Goal: Communication & Community: Answer question/provide support

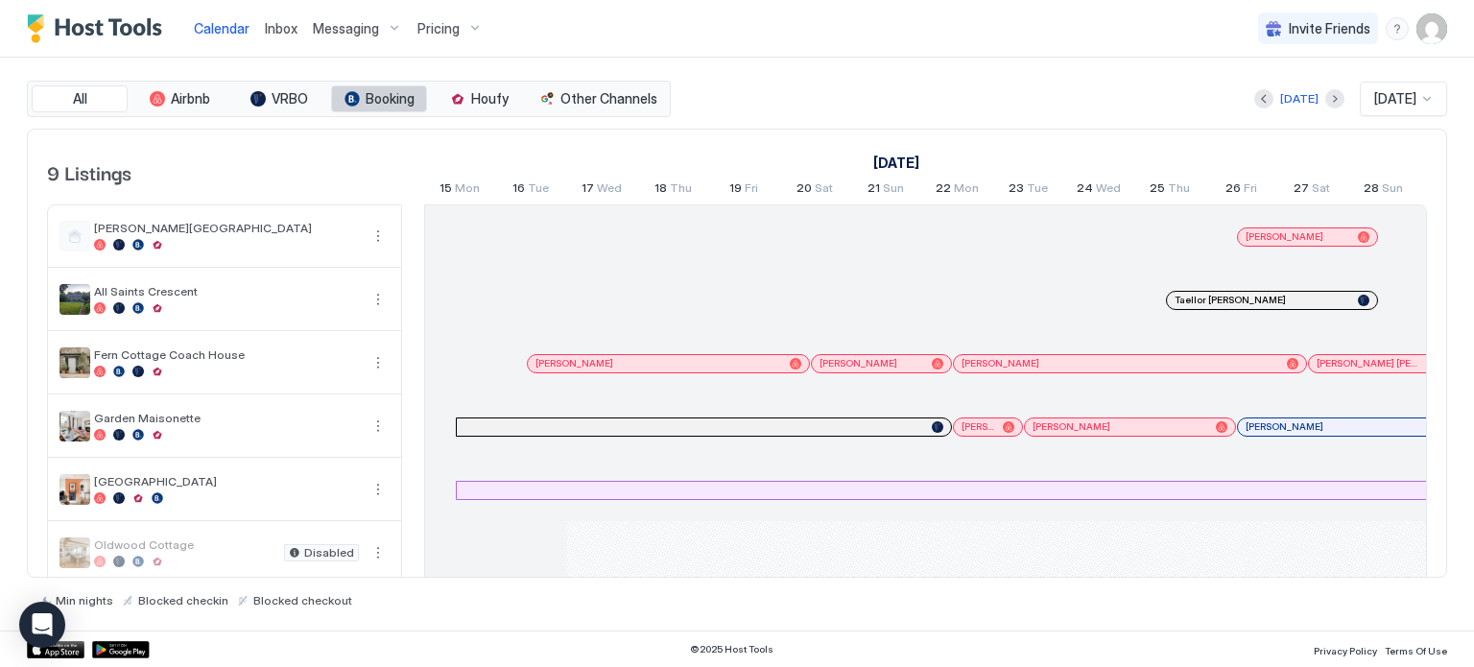
scroll to position [0, 1066]
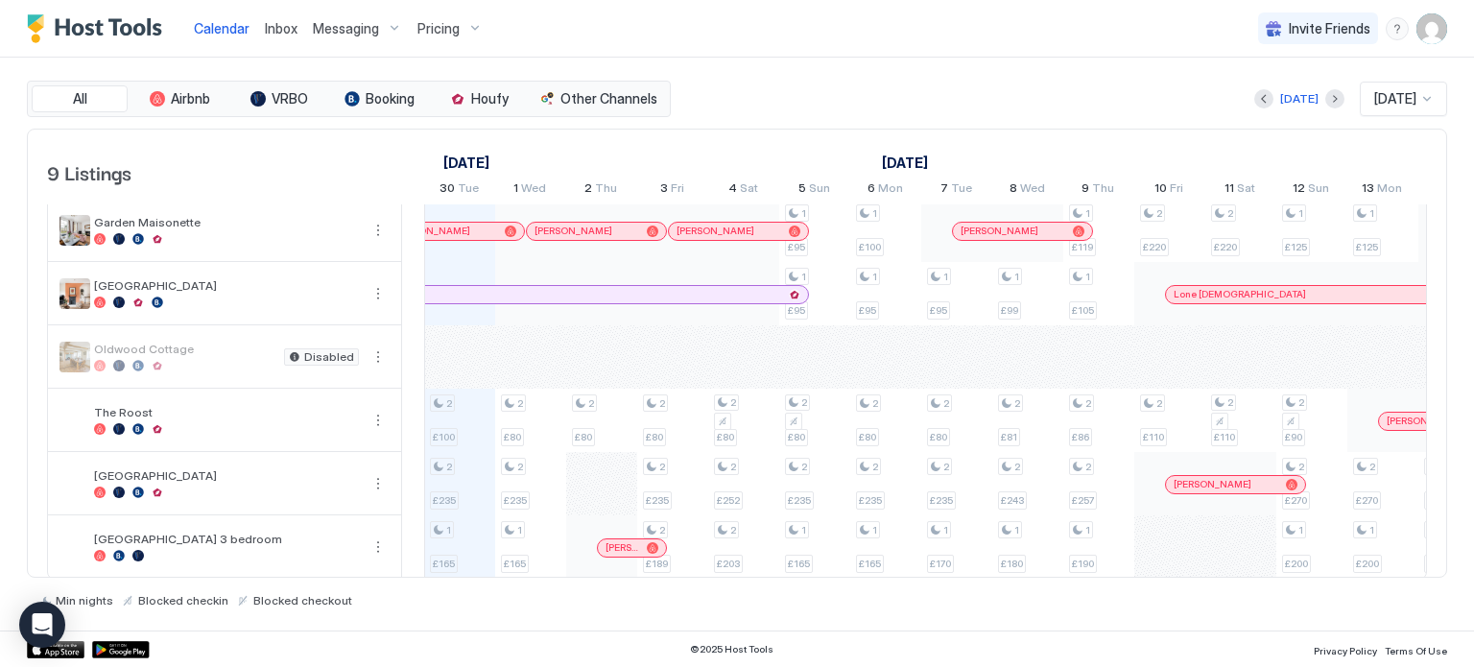
click at [363, 29] on span "Messaging" at bounding box center [346, 28] width 66 height 17
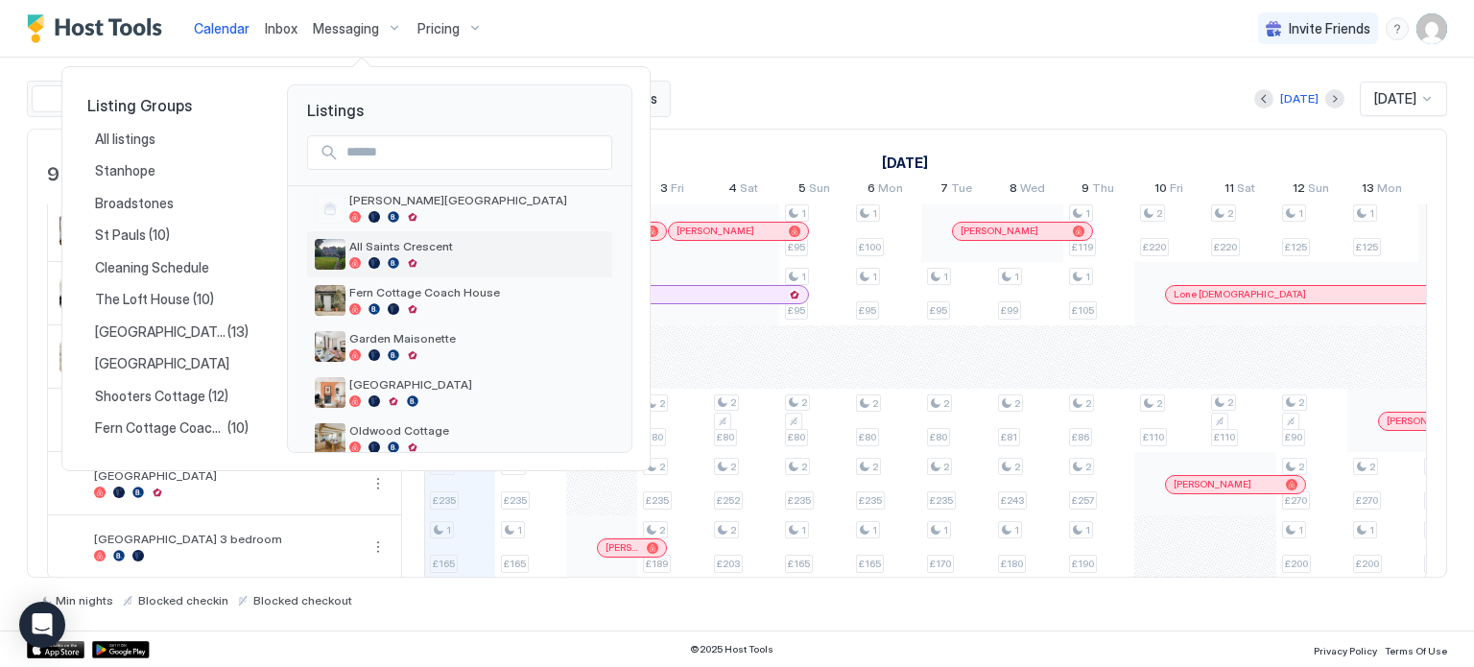
scroll to position [59, 0]
click at [463, 383] on span "[GEOGRAPHIC_DATA]" at bounding box center [476, 383] width 255 height 14
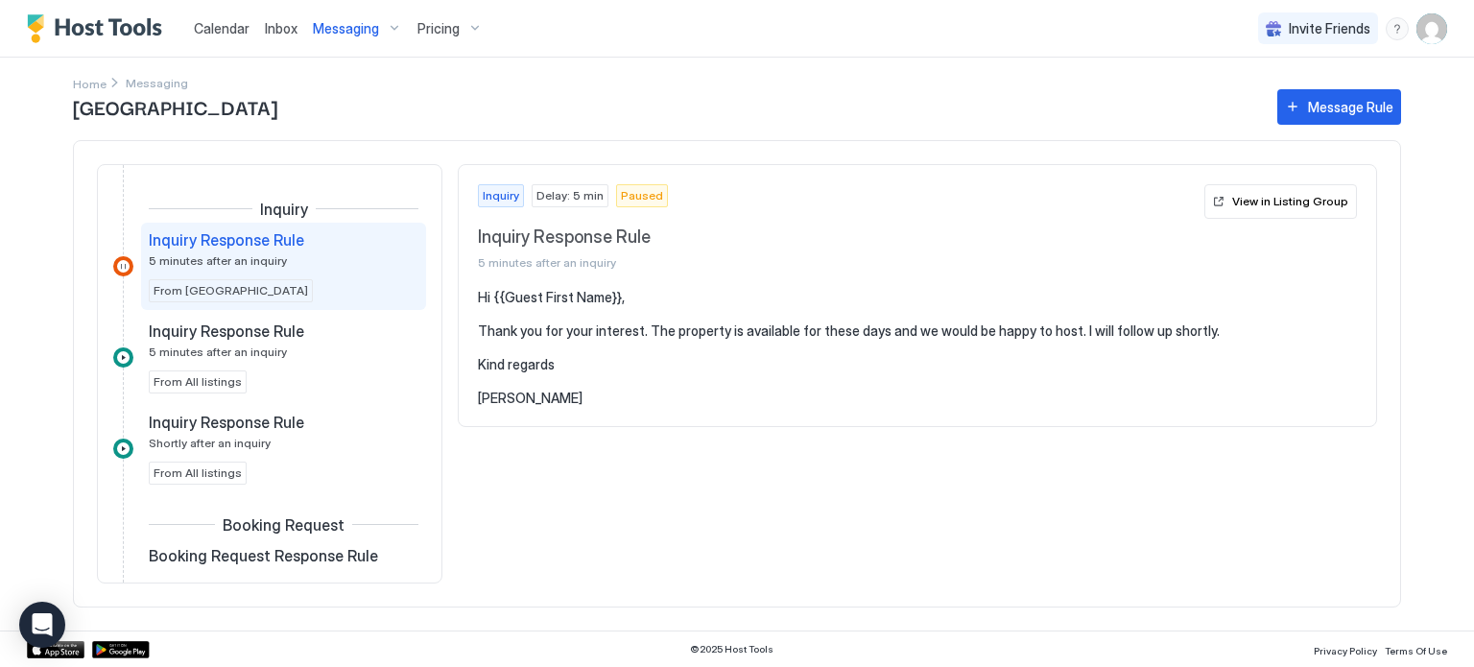
click at [277, 29] on span "Inbox" at bounding box center [281, 28] width 33 height 16
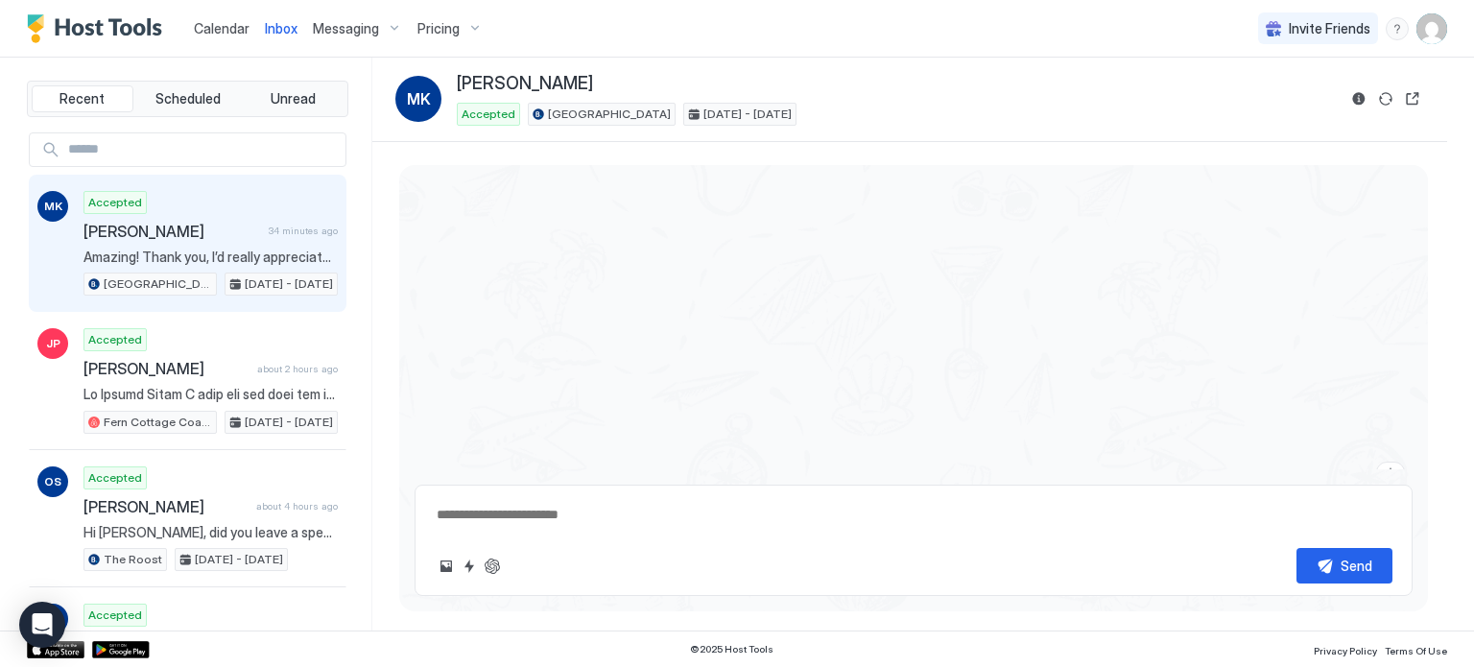
scroll to position [2704, 0]
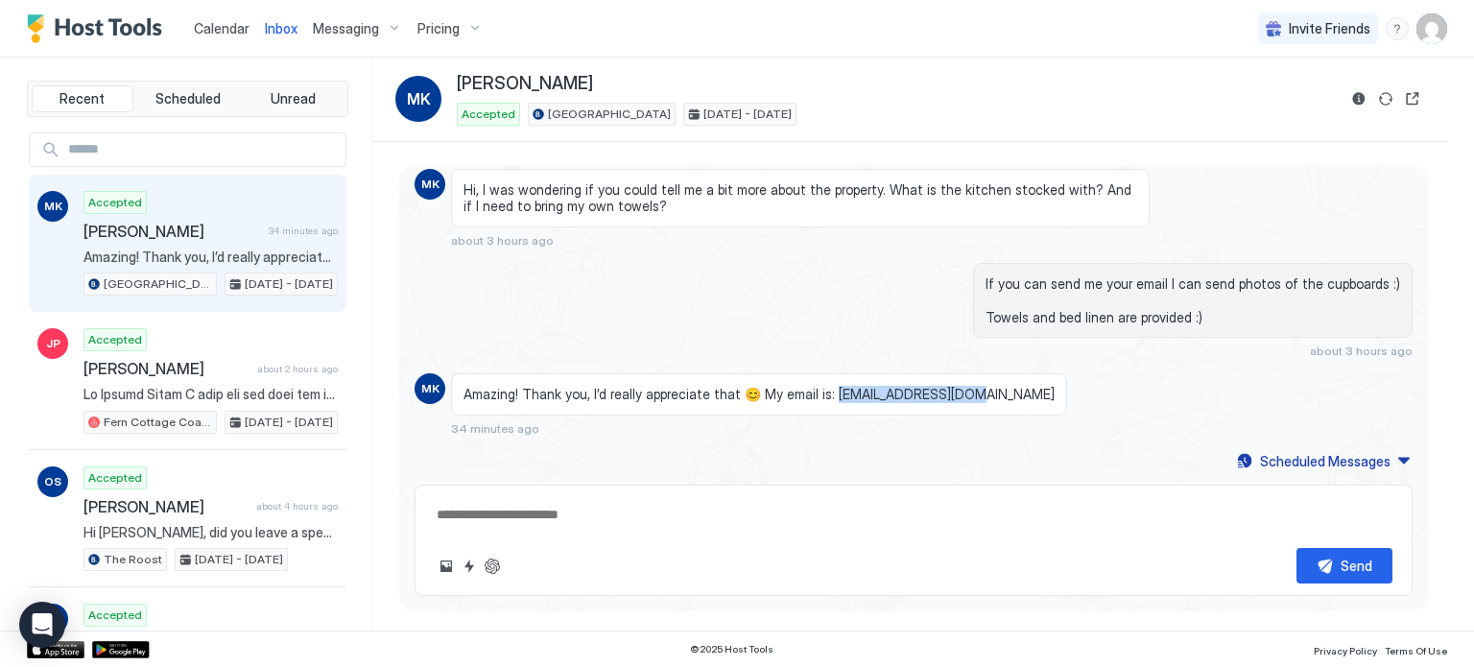
drag, startPoint x: 820, startPoint y: 385, endPoint x: 957, endPoint y: 394, distance: 137.5
click at [957, 394] on span "Amazing! Thank you, I’d really appreciate that 😊 My email is: [EMAIL_ADDRESS][D…" at bounding box center [758, 394] width 591 height 17
copy span "[EMAIL_ADDRESS][DOMAIN_NAME]"
